Goal: Navigation & Orientation: Find specific page/section

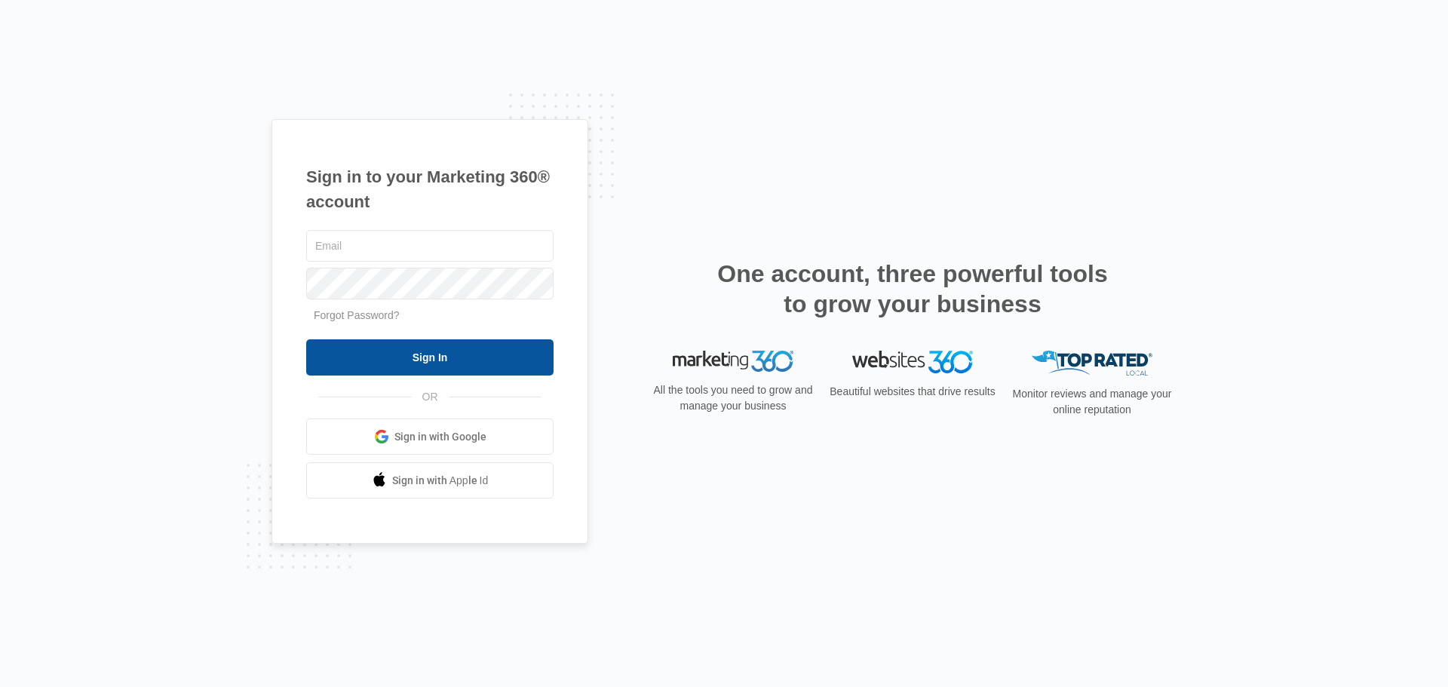
type input "[PERSON_NAME][EMAIL_ADDRESS][DOMAIN_NAME]"
click at [440, 350] on input "Sign In" at bounding box center [429, 357] width 247 height 36
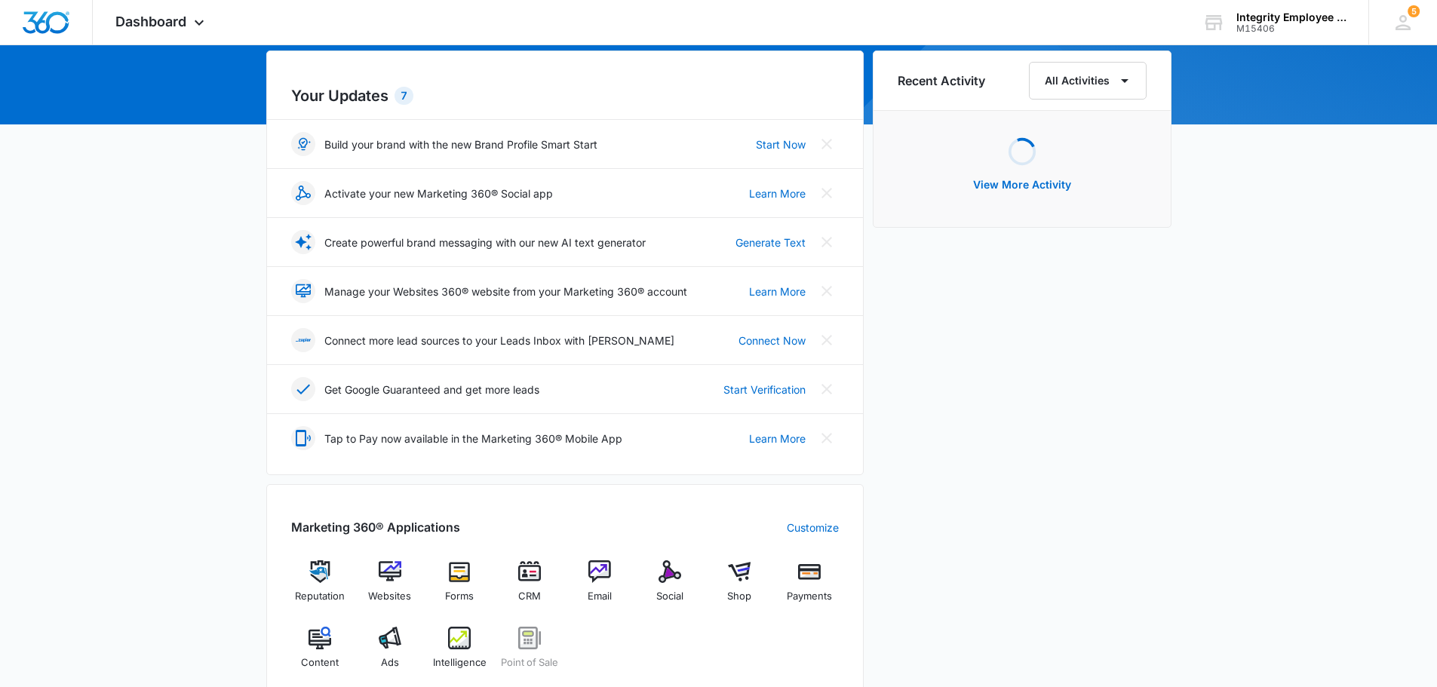
scroll to position [302, 0]
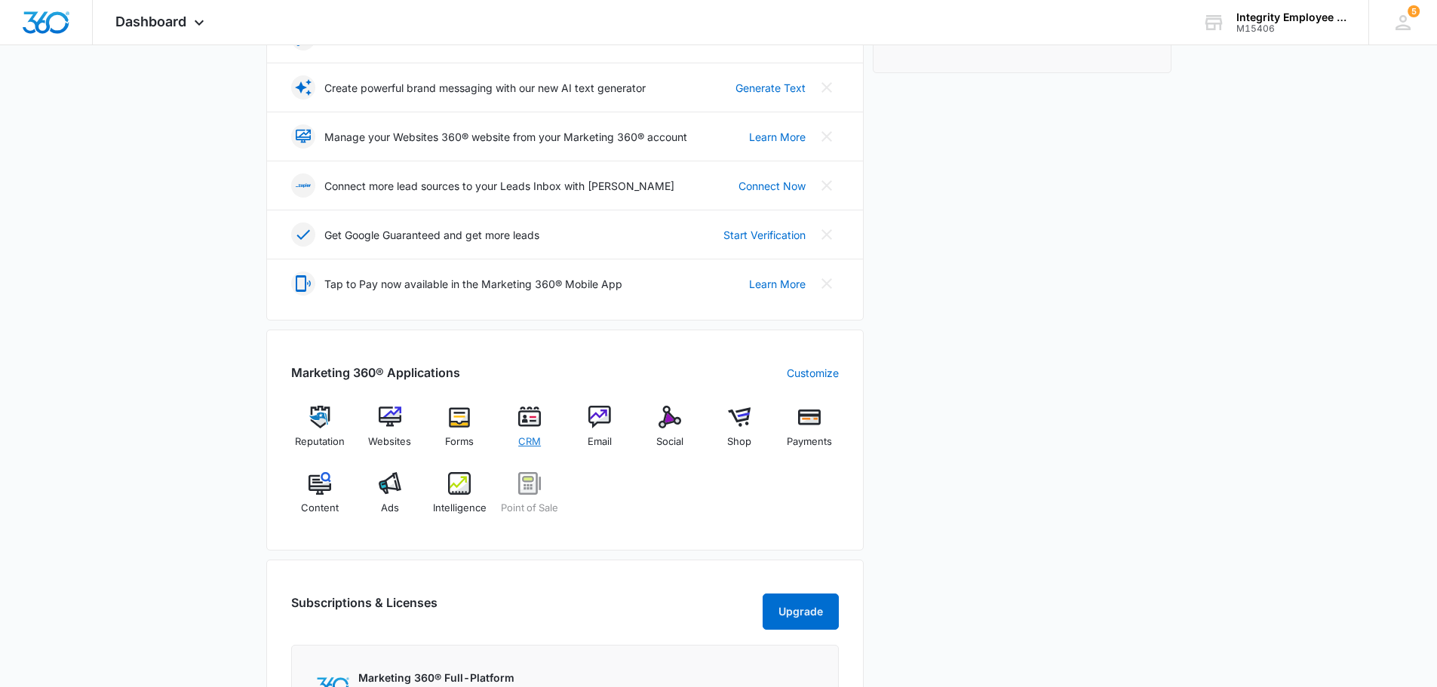
click at [533, 425] on img at bounding box center [529, 417] width 23 height 23
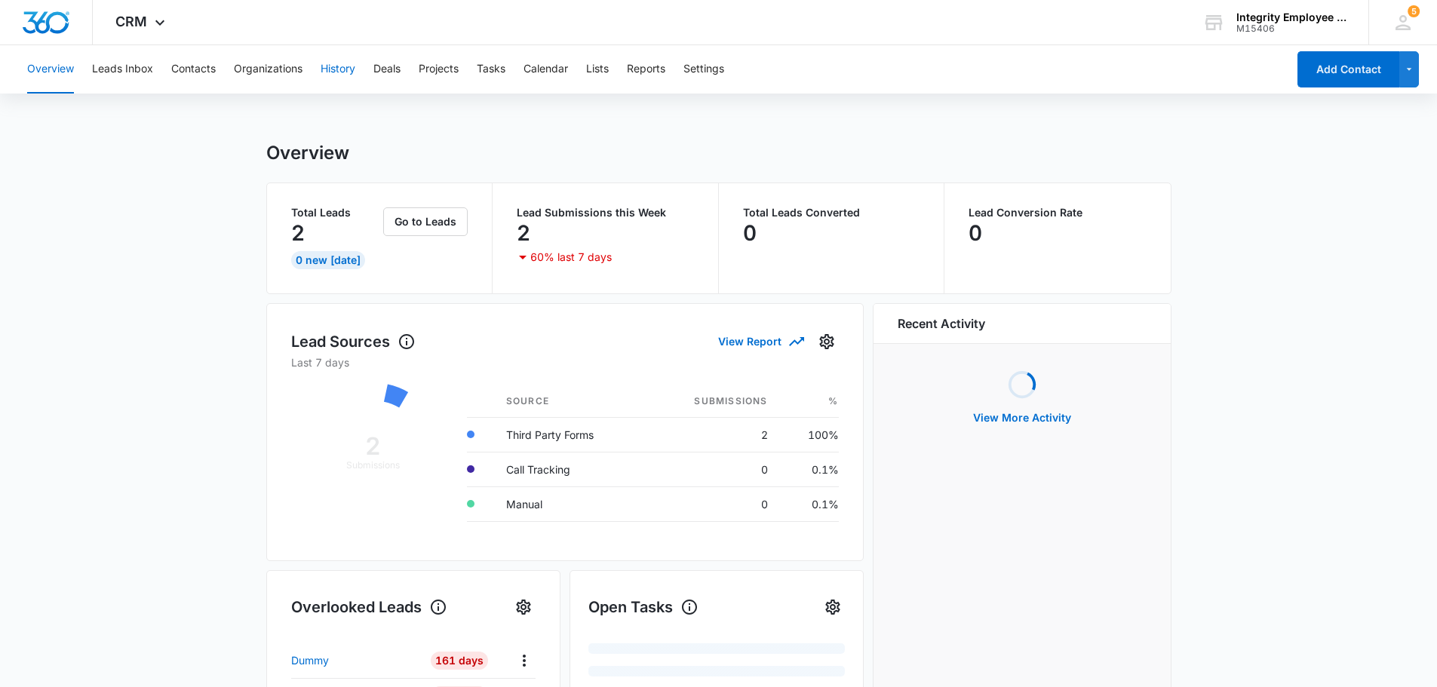
click at [343, 69] on button "History" at bounding box center [338, 69] width 35 height 48
